Goal: Information Seeking & Learning: Learn about a topic

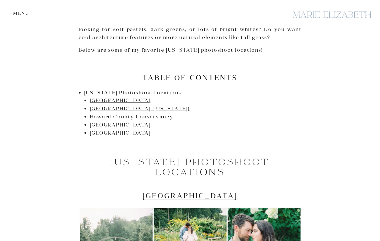
scroll to position [358, 0]
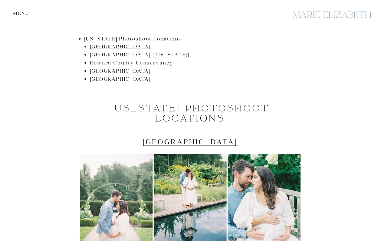
click at [102, 61] on link "Howard County Conservancy" at bounding box center [132, 62] width 84 height 6
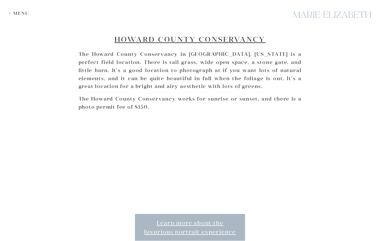
scroll to position [10, 0]
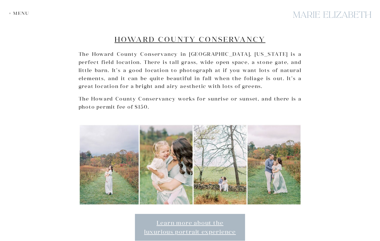
scroll to position [358, 0]
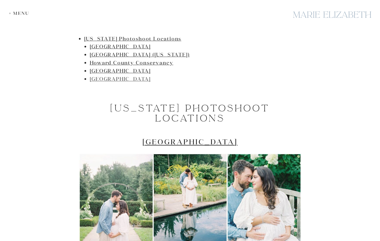
click at [102, 76] on link "[GEOGRAPHIC_DATA]" at bounding box center [120, 79] width 61 height 6
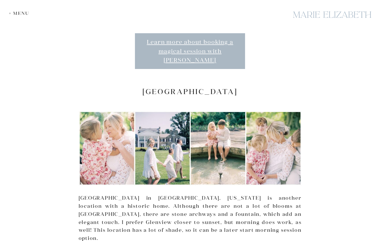
scroll to position [1856, 0]
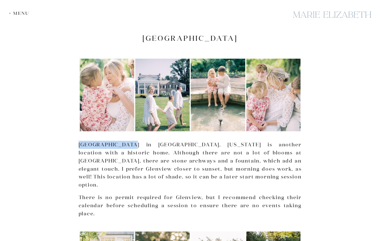
drag, startPoint x: 79, startPoint y: 97, endPoint x: 129, endPoint y: 94, distance: 50.6
click at [129, 141] on p "[GEOGRAPHIC_DATA] in [GEOGRAPHIC_DATA], [US_STATE] is another location with a h…" at bounding box center [190, 165] width 223 height 48
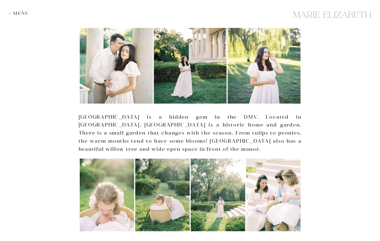
scroll to position [1309, 0]
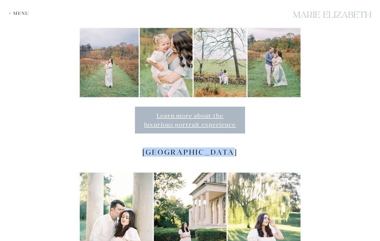
drag, startPoint x: 145, startPoint y: 115, endPoint x: 239, endPoint y: 113, distance: 94.9
click at [239, 148] on h2 "[GEOGRAPHIC_DATA]" at bounding box center [190, 152] width 223 height 9
